Goal: Transaction & Acquisition: Download file/media

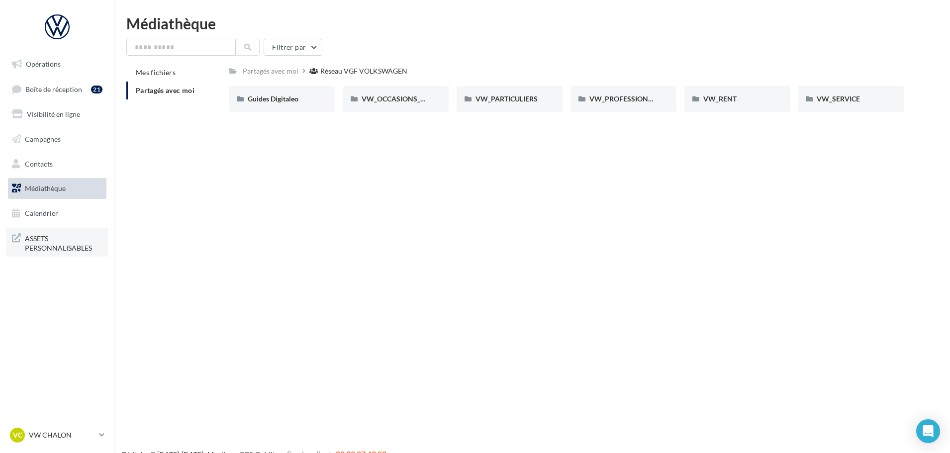
click at [38, 243] on span "ASSETS PERSONNALISABLES" at bounding box center [64, 242] width 78 height 21
click at [204, 48] on input "text" at bounding box center [180, 47] width 109 height 17
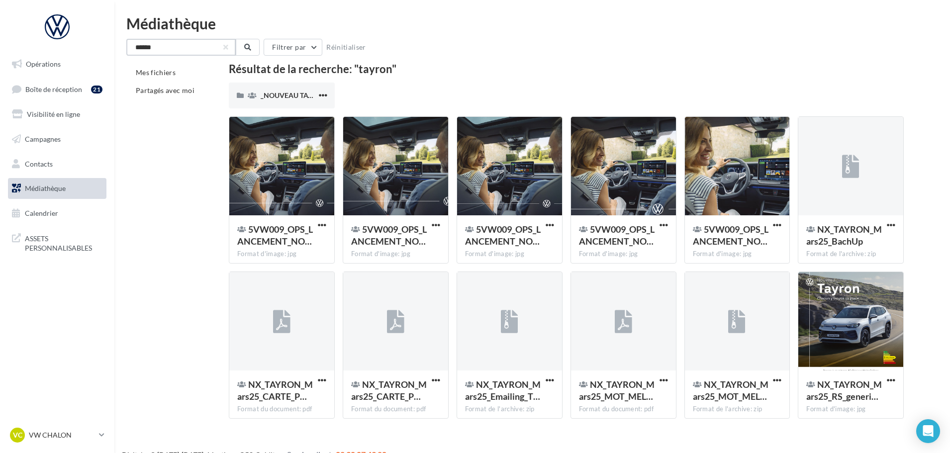
type input "******"
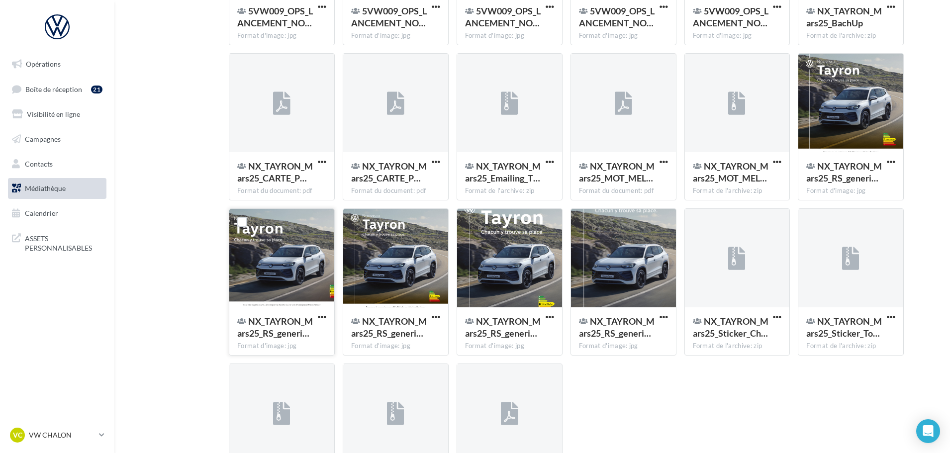
scroll to position [315, 0]
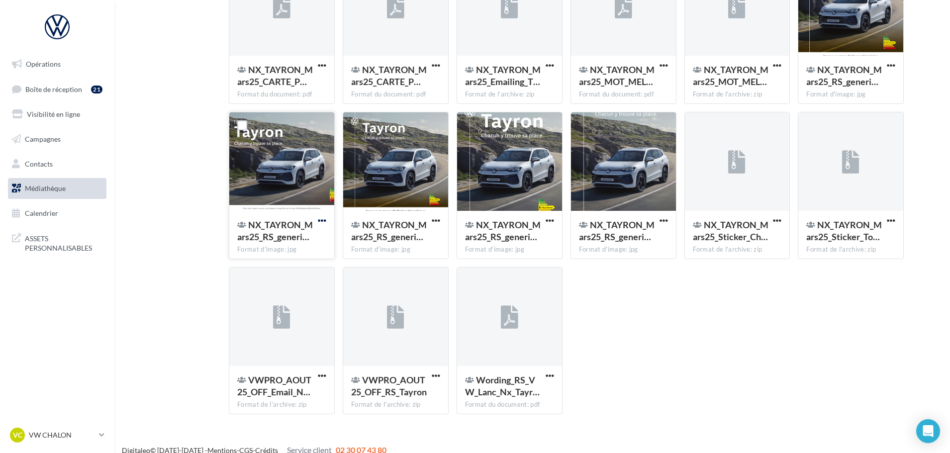
click at [323, 222] on span "button" at bounding box center [322, 220] width 8 height 8
click at [306, 239] on button "Télécharger" at bounding box center [279, 241] width 100 height 26
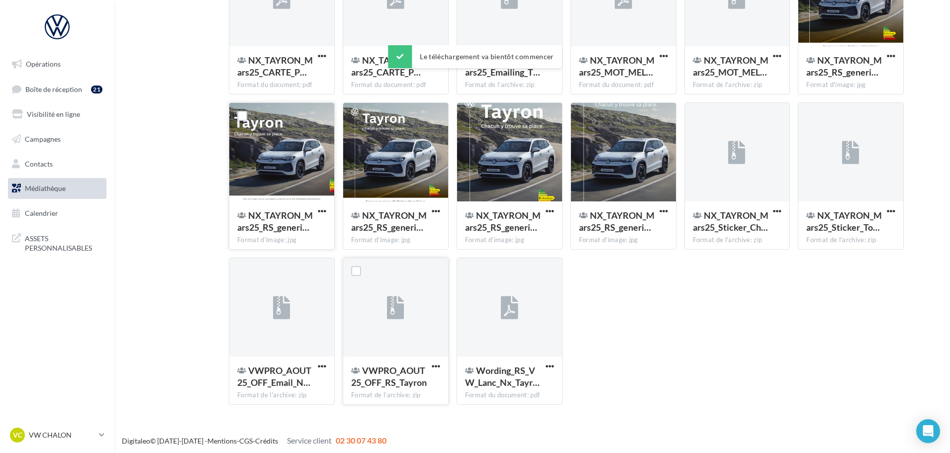
scroll to position [327, 0]
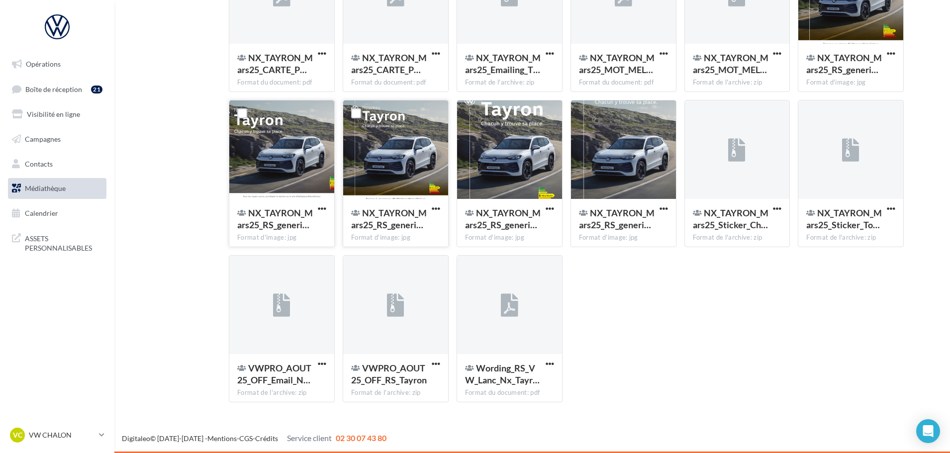
click at [429, 186] on div at bounding box center [395, 151] width 105 height 100
click at [529, 187] on div at bounding box center [509, 151] width 105 height 100
